Goal: Information Seeking & Learning: Find specific fact

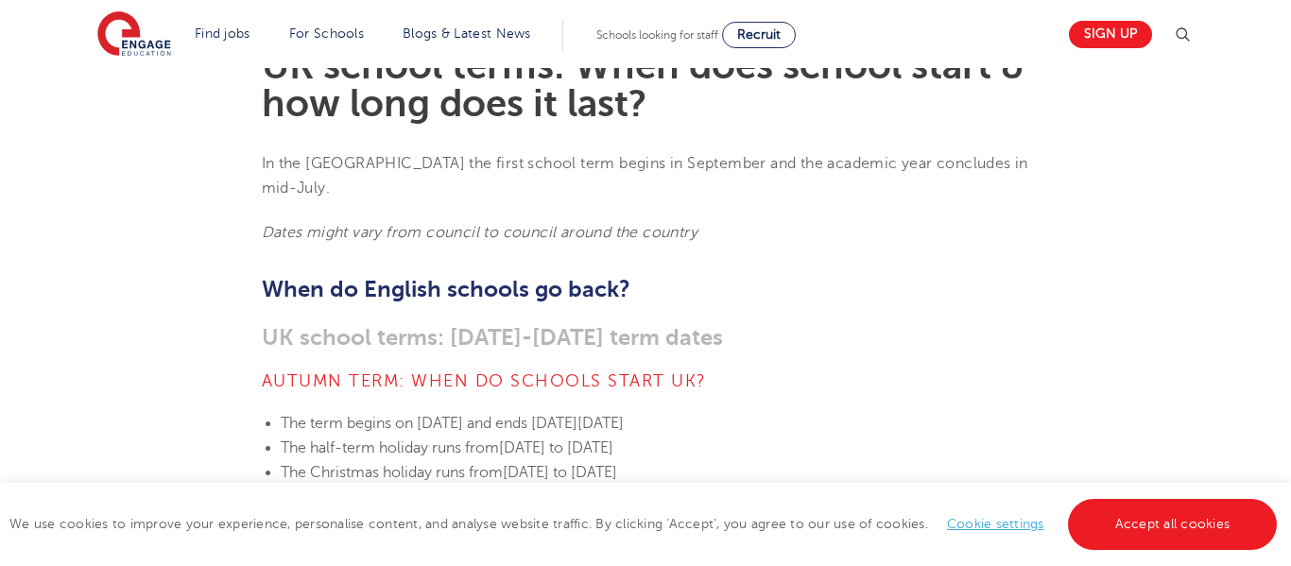
scroll to position [540, 0]
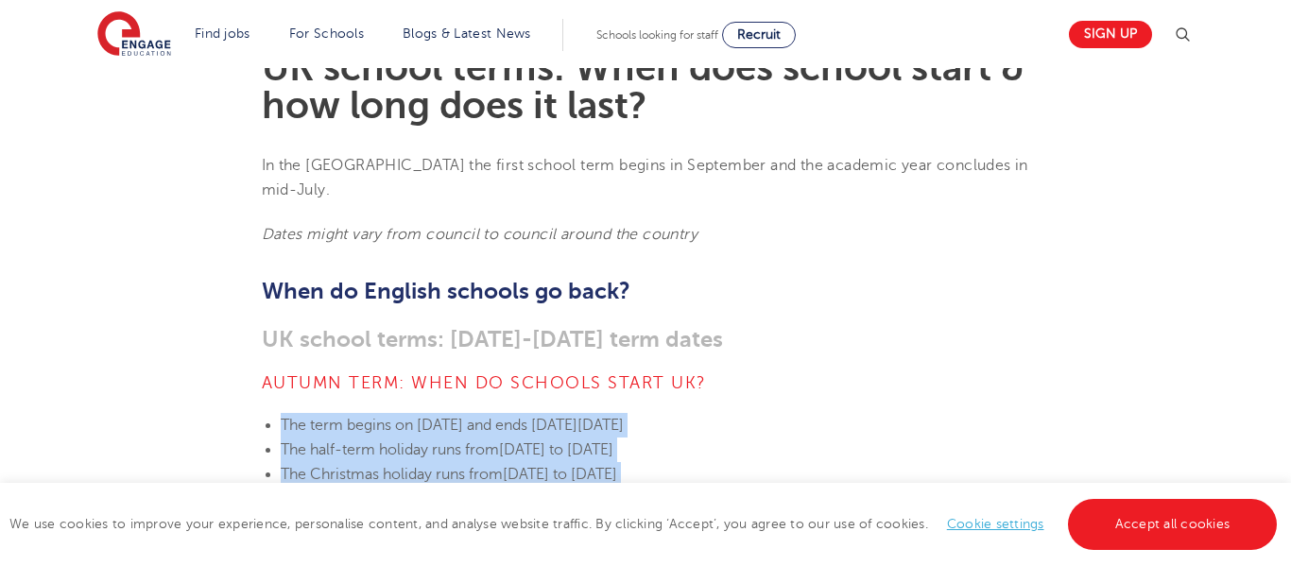
drag, startPoint x: 256, startPoint y: 380, endPoint x: 573, endPoint y: 468, distance: 329.4
copy section "The term begins [DATE][DATE] and ends [DATE][DATE] The half-term holiday runs f…"
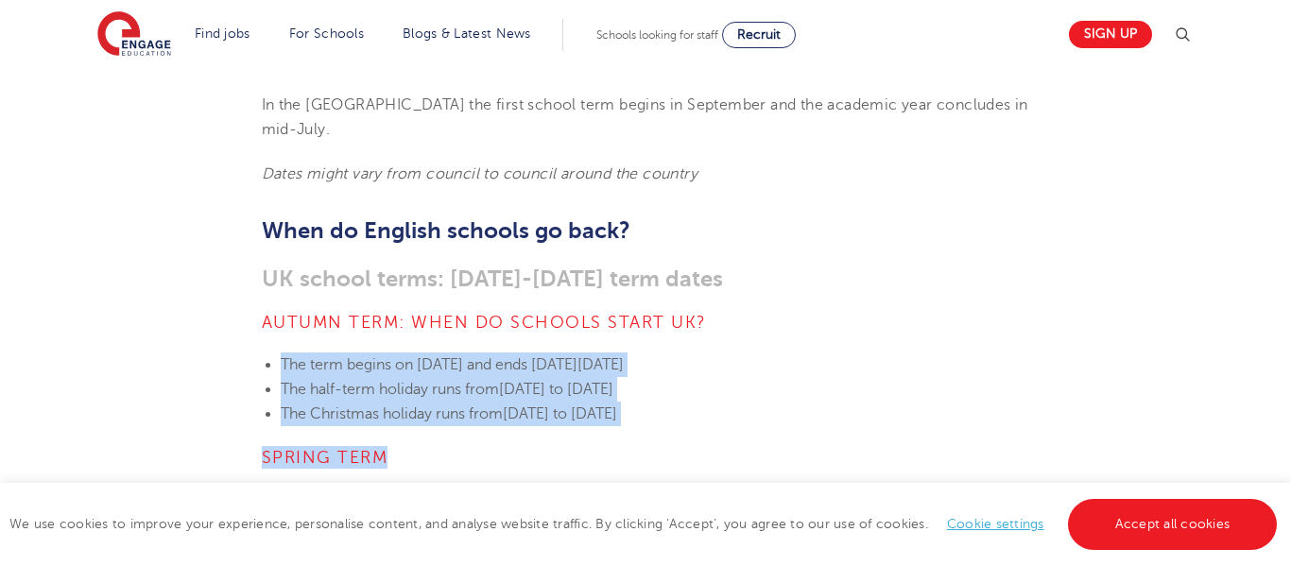
scroll to position [596, 0]
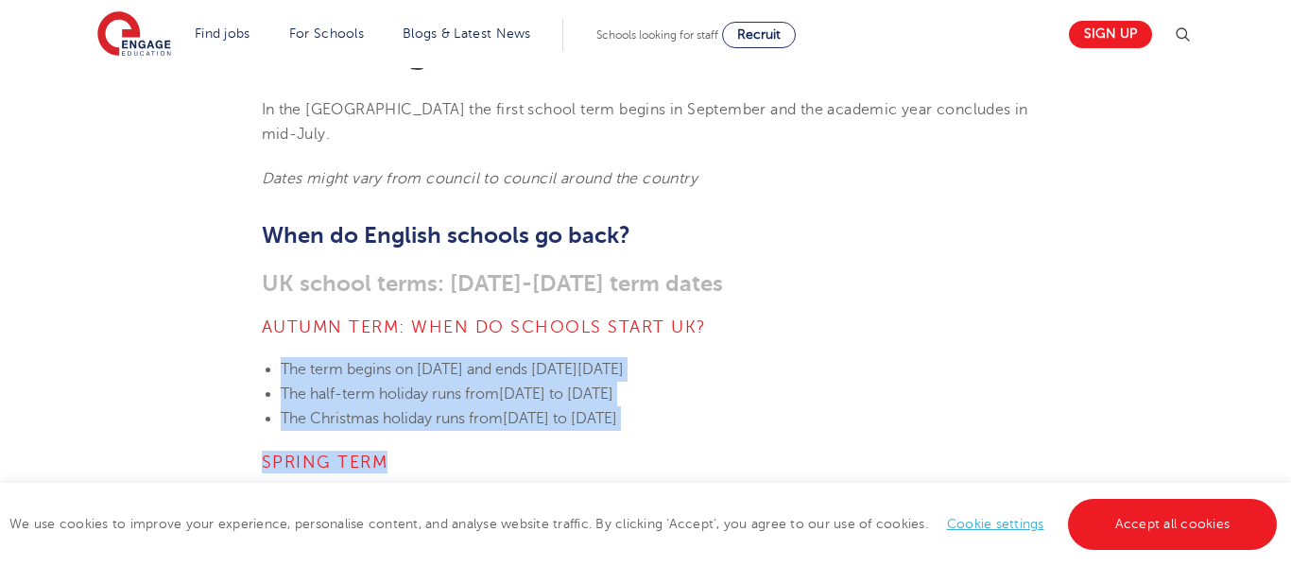
click at [894, 316] on h4 "Autumn term: When do schools start UK?" at bounding box center [646, 327] width 768 height 23
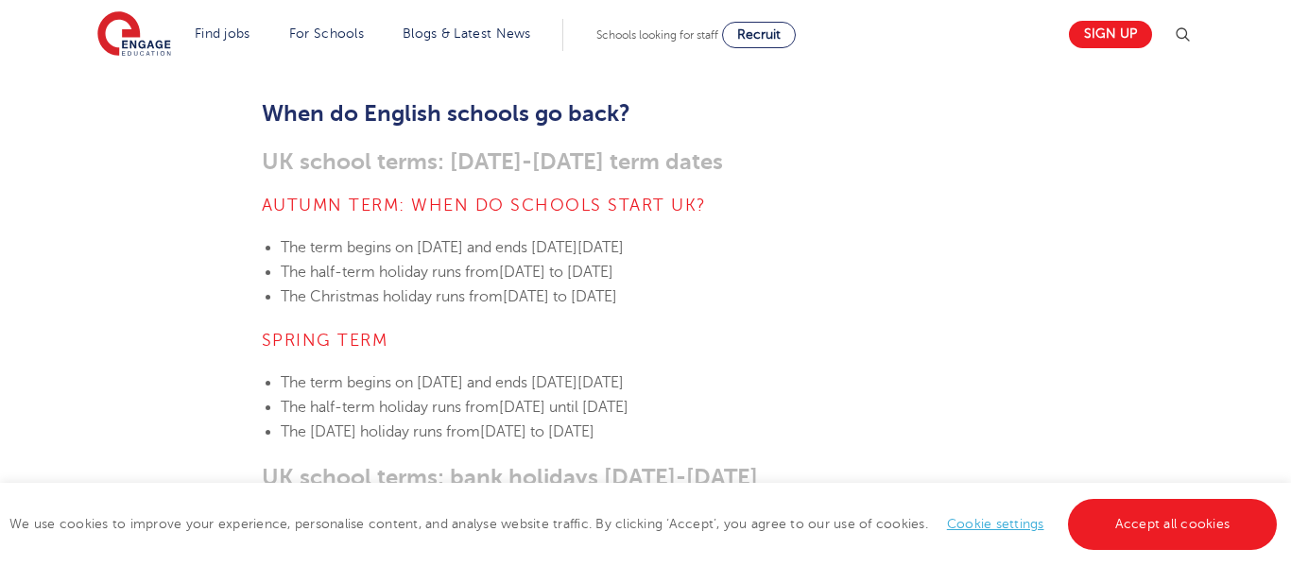
scroll to position [719, 0]
click at [1181, 522] on link "Accept all cookies" at bounding box center [1173, 524] width 210 height 51
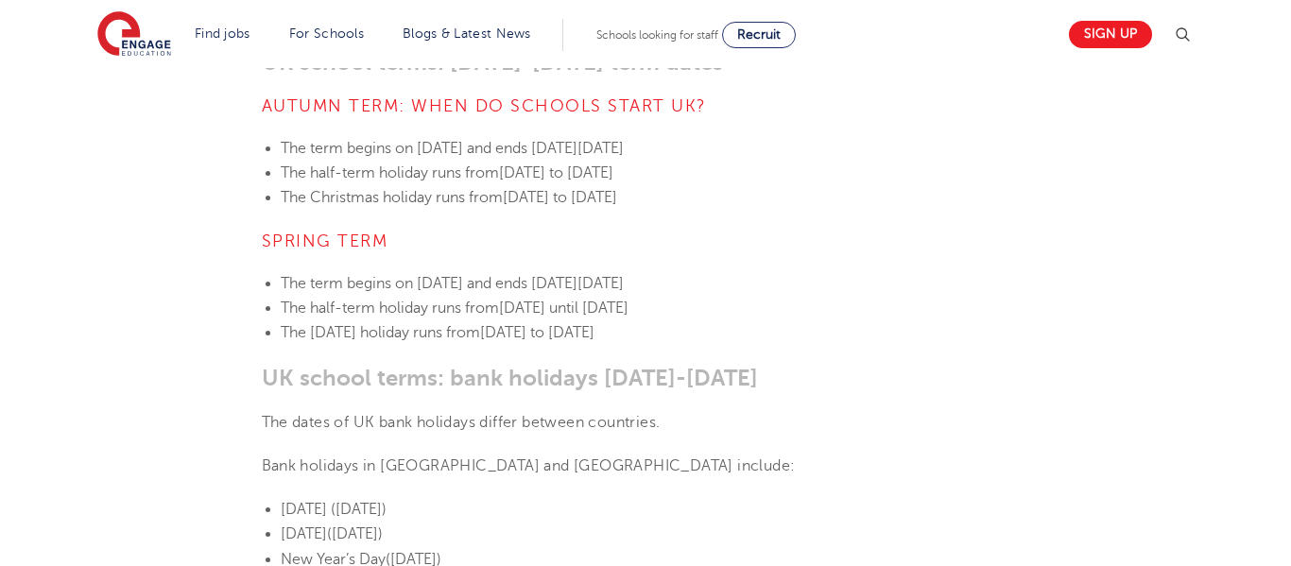
scroll to position [780, 0]
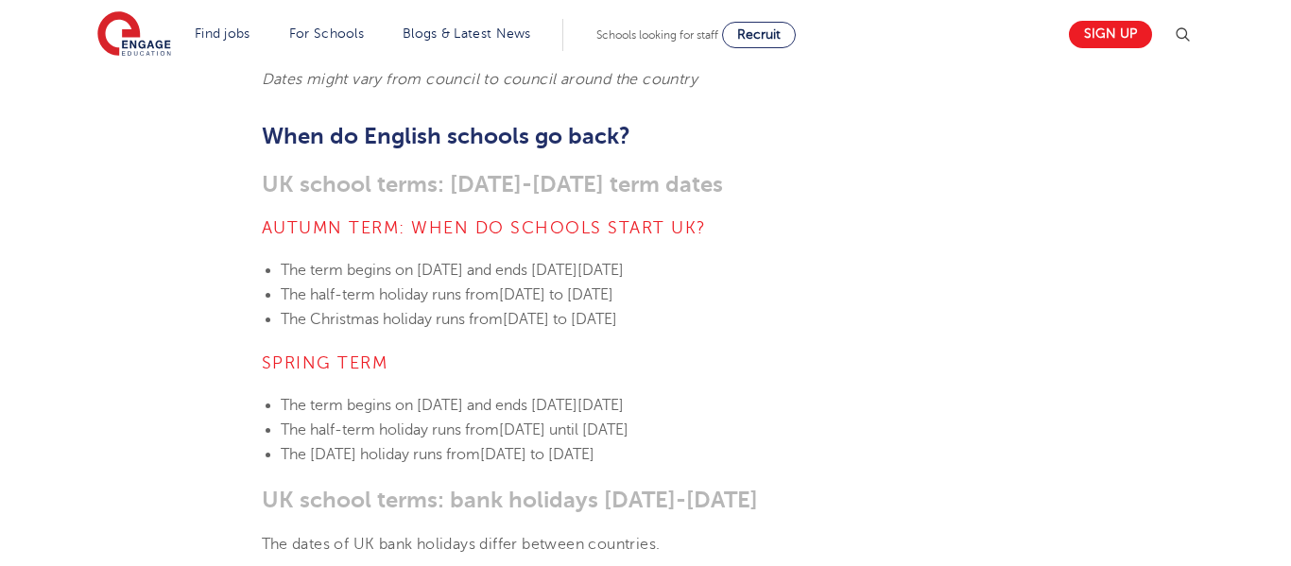
scroll to position [699, 0]
